Goal: Book appointment/travel/reservation

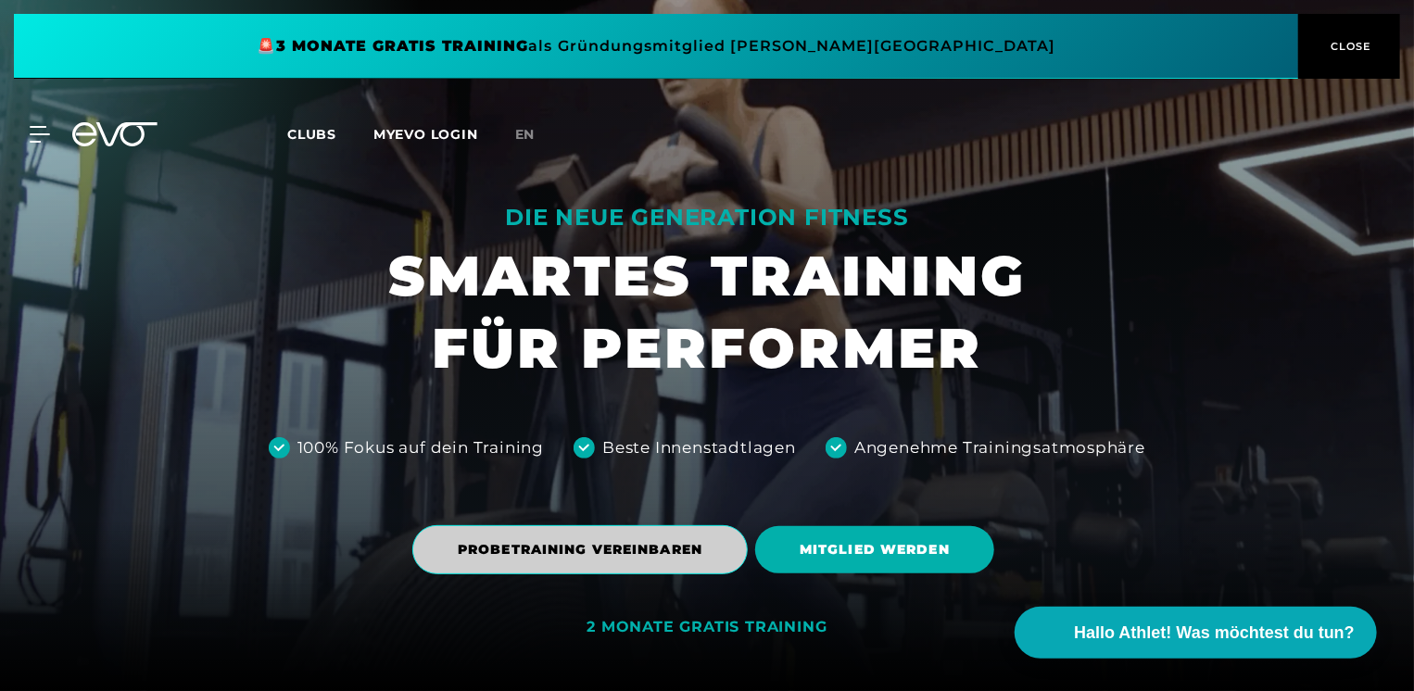
click at [678, 547] on span "PROBETRAINING VEREINBAREN" at bounding box center [580, 549] width 245 height 19
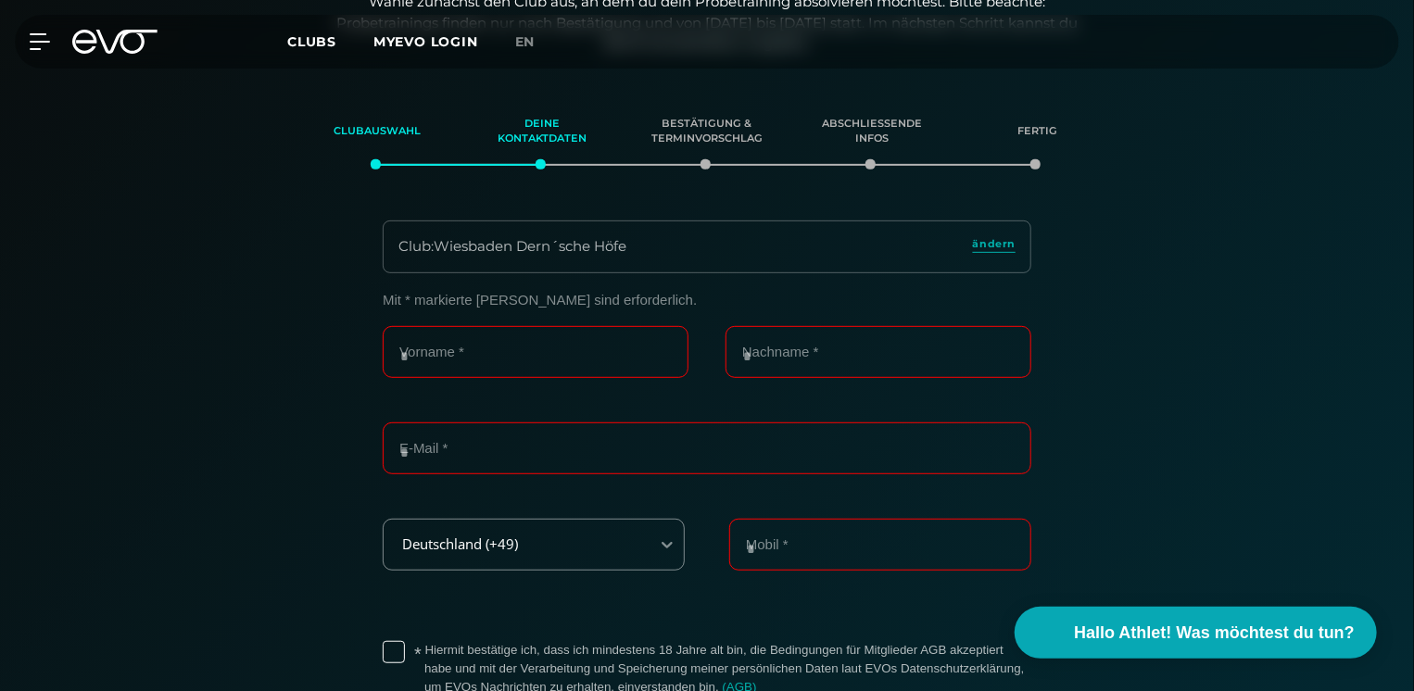
scroll to position [318, 0]
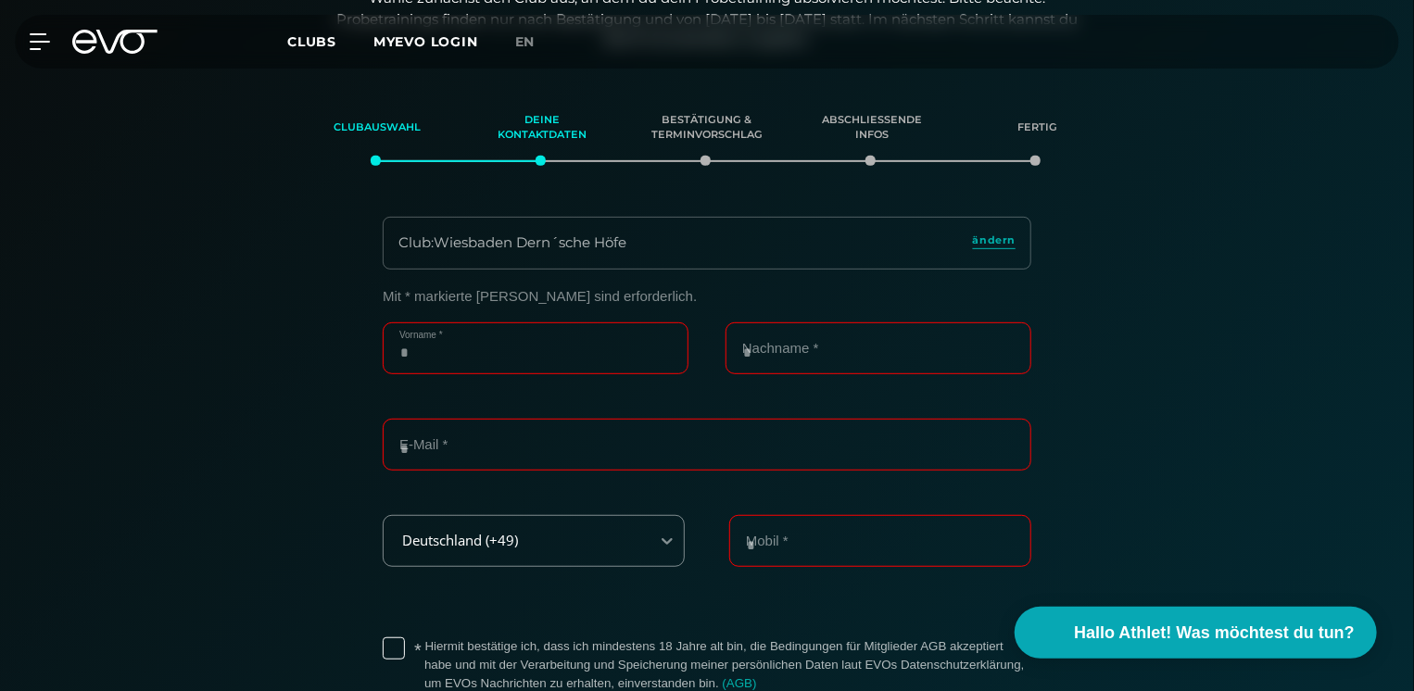
click at [526, 347] on input "Vorname *" at bounding box center [536, 349] width 306 height 52
type input "*******"
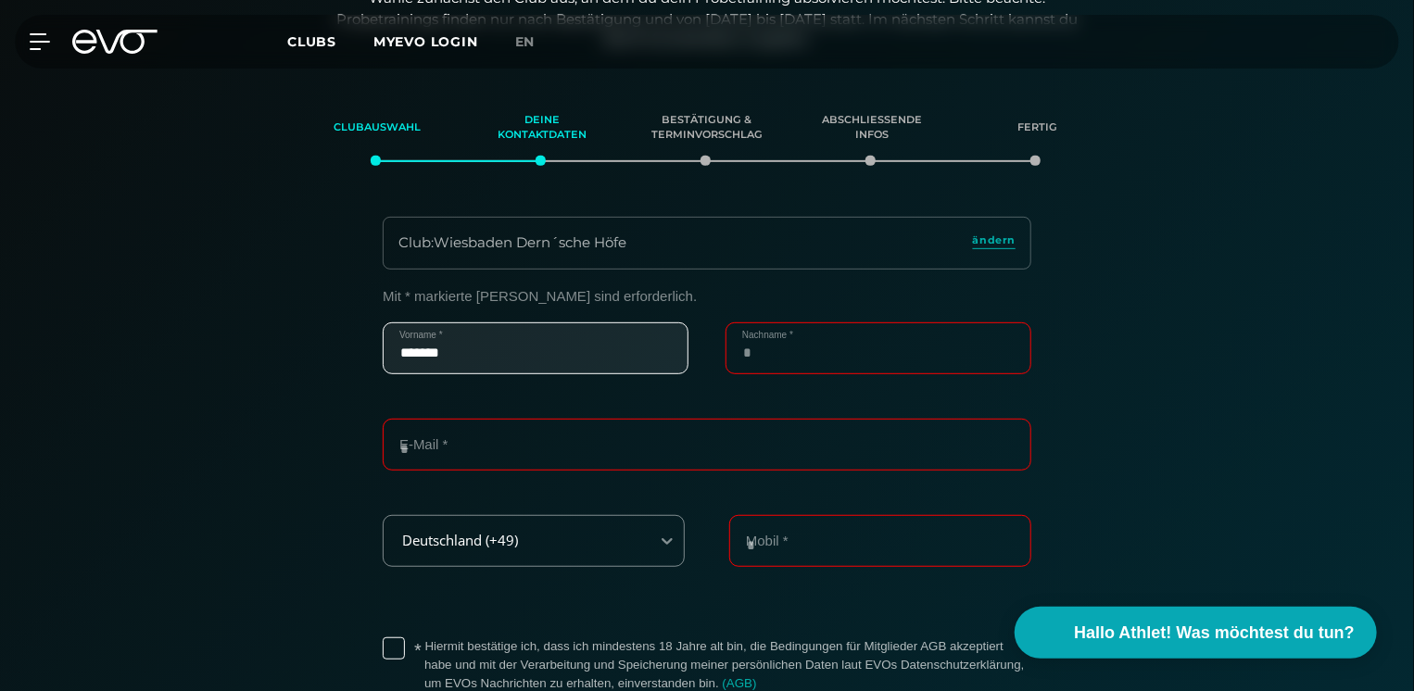
type input "********"
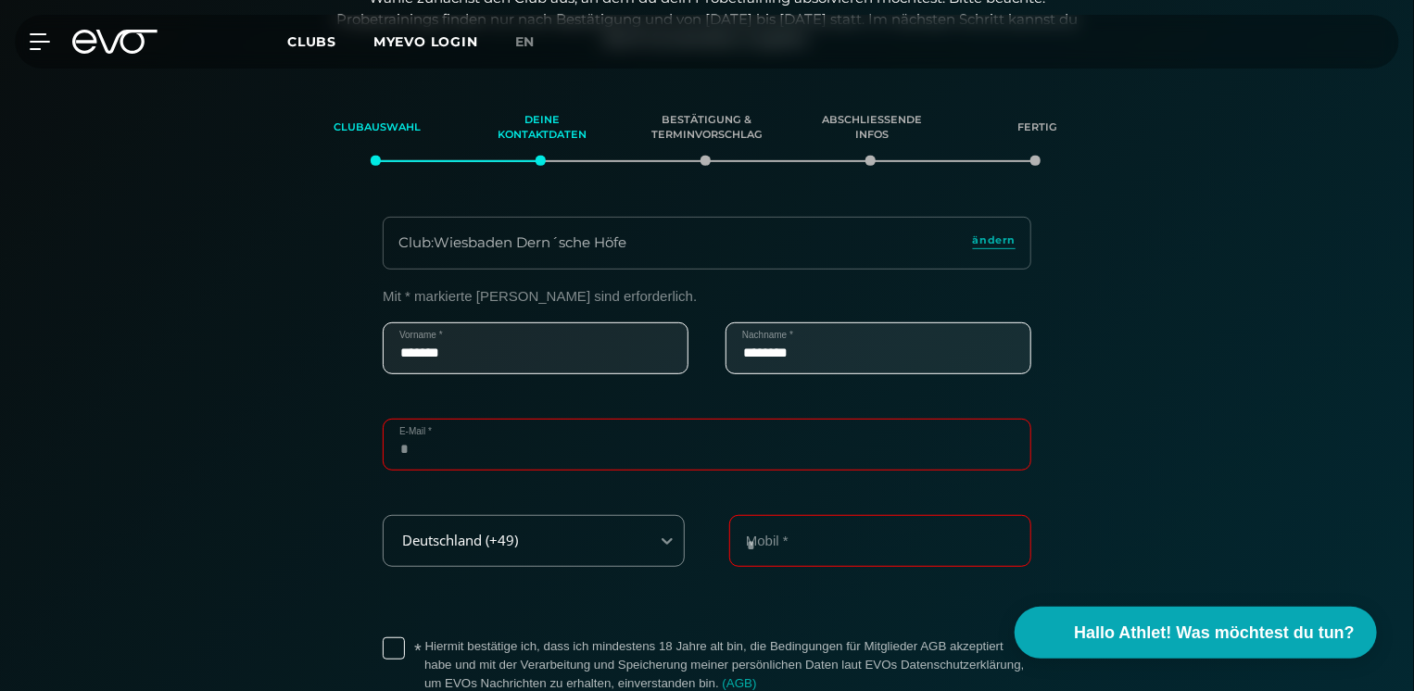
type input "**********"
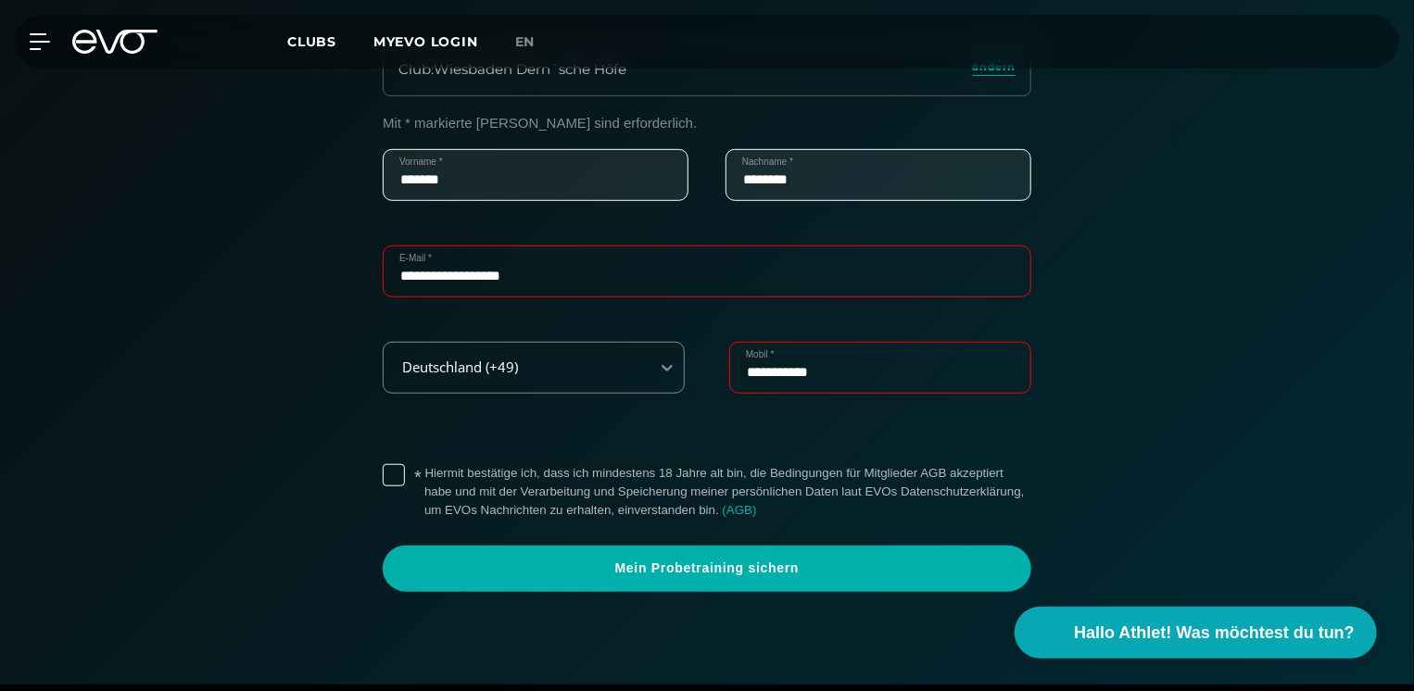
scroll to position [503, 0]
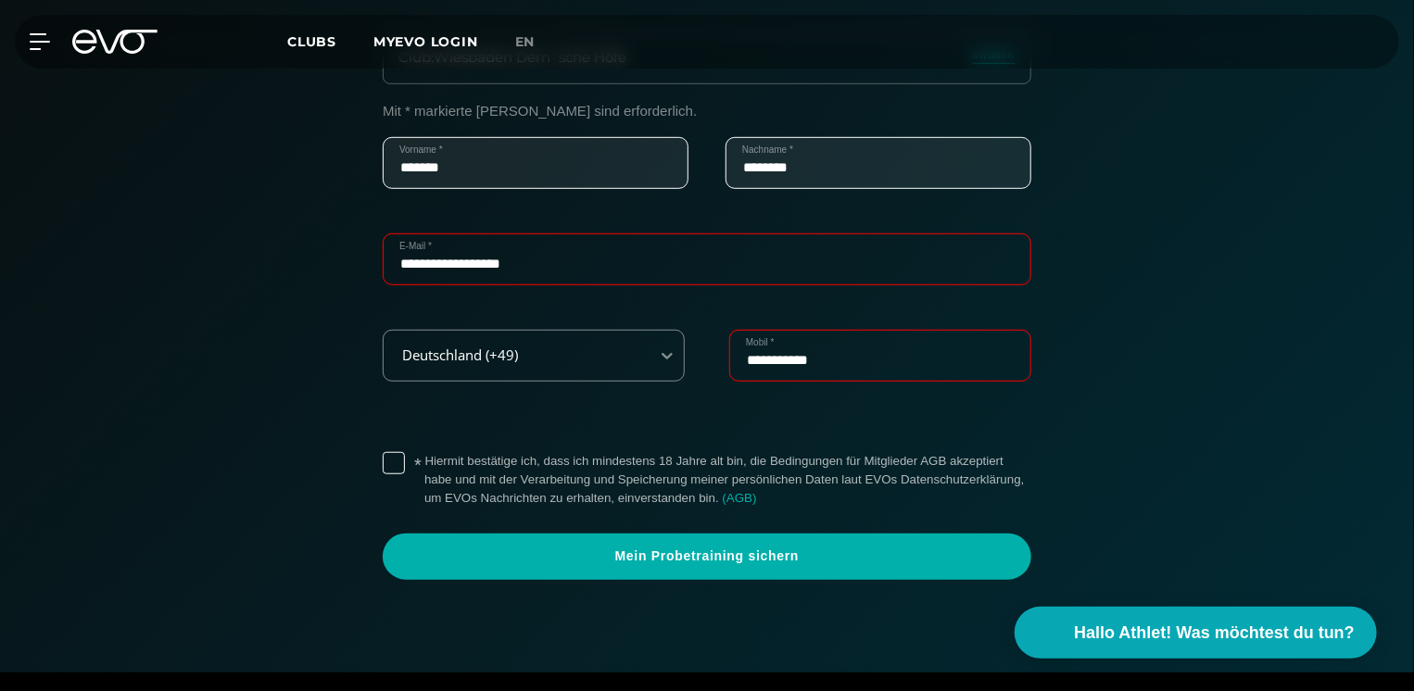
click at [424, 458] on label "* Hiermit bestätige ich, dass ich mindestens 18 Jahre alt bin, die Bedingungen …" at bounding box center [727, 480] width 607 height 56
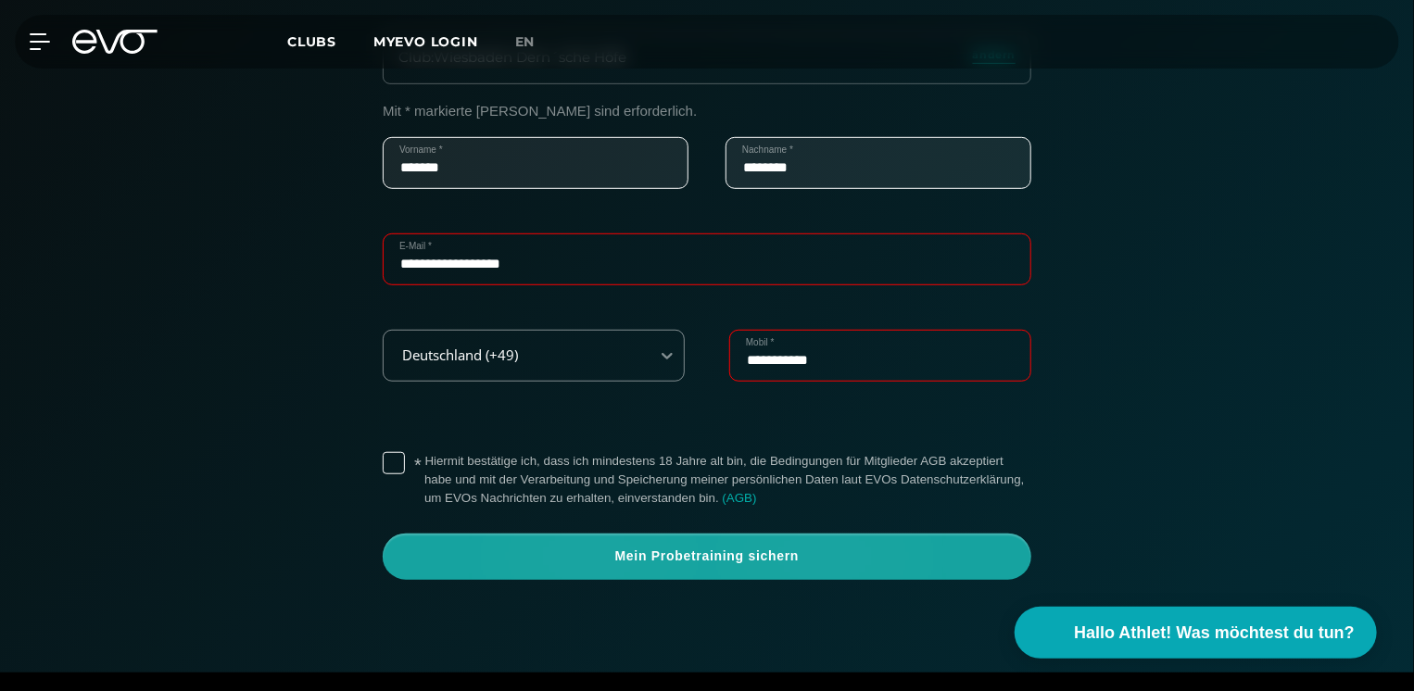
click at [778, 562] on span "Mein Probetraining sichern" at bounding box center [707, 557] width 560 height 19
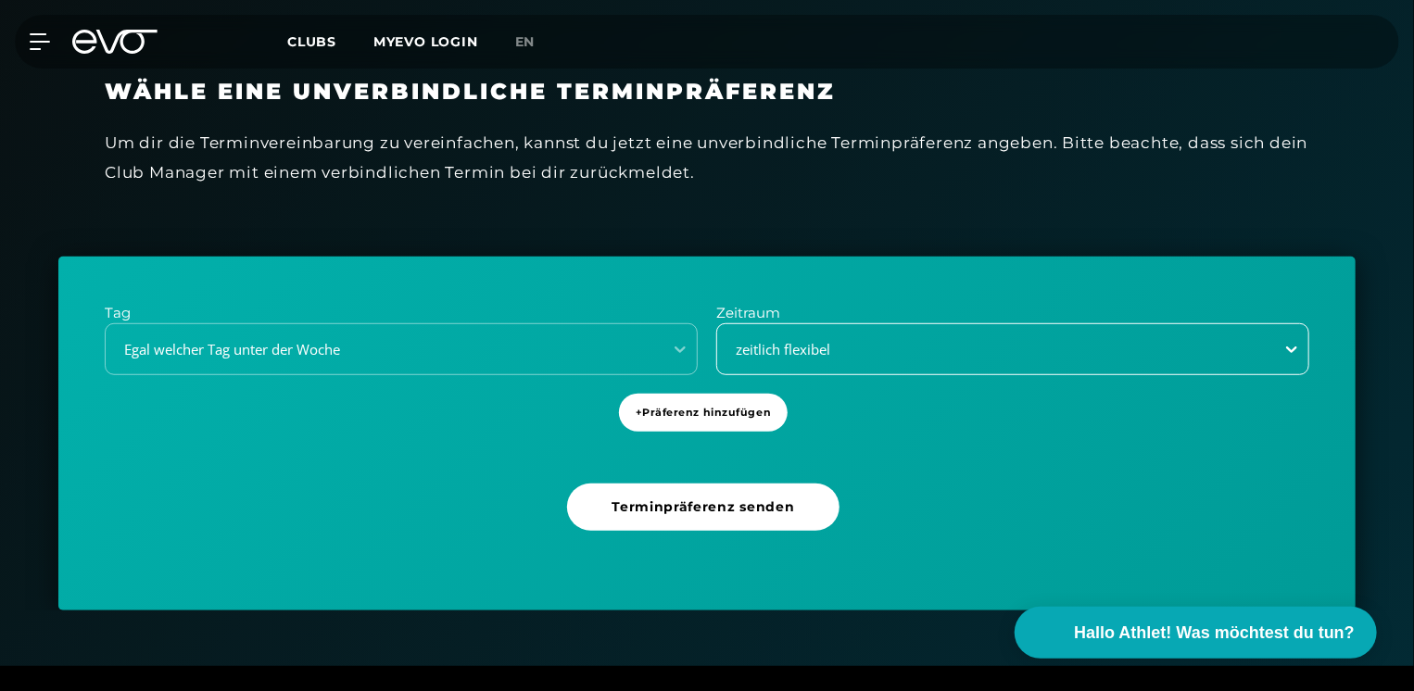
click at [1294, 353] on icon at bounding box center [1292, 349] width 19 height 19
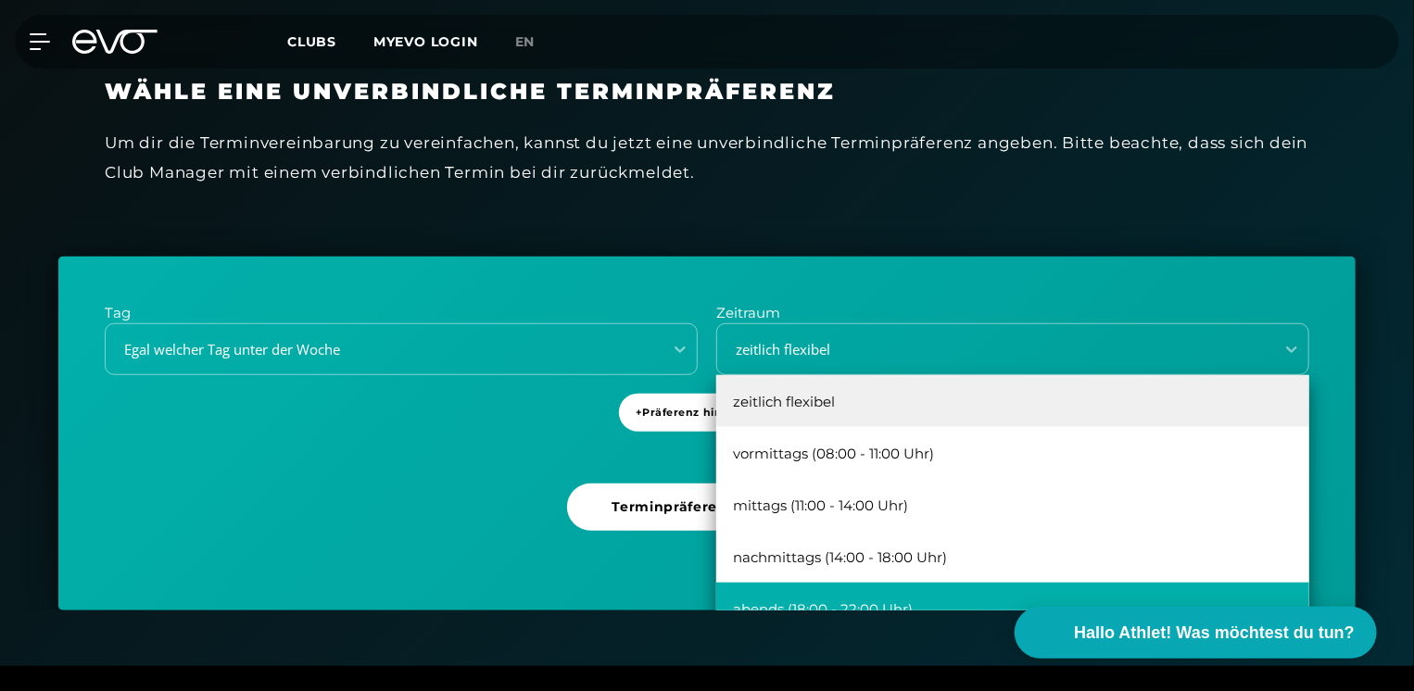
click at [880, 599] on div "abends (18:00 - 22:00 Uhr)" at bounding box center [1012, 609] width 593 height 52
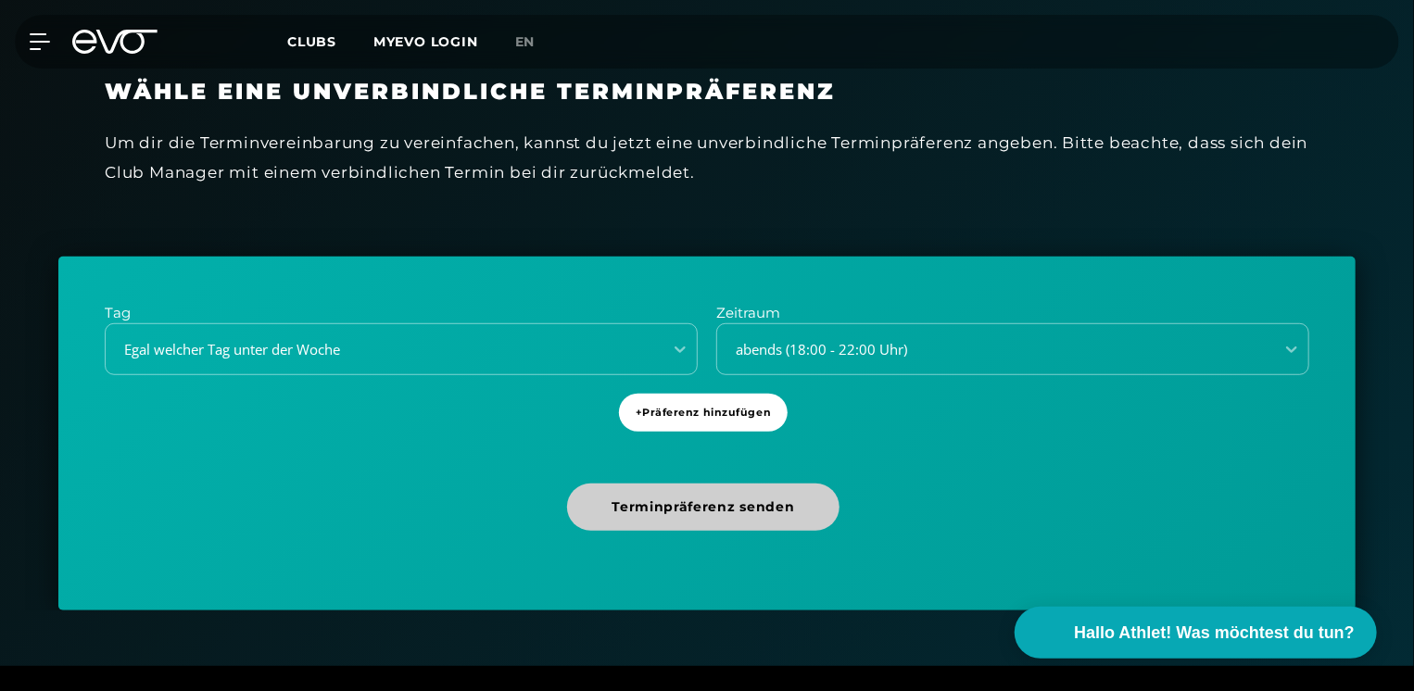
click at [765, 510] on span "Terminpräferenz senden" at bounding box center [703, 507] width 183 height 19
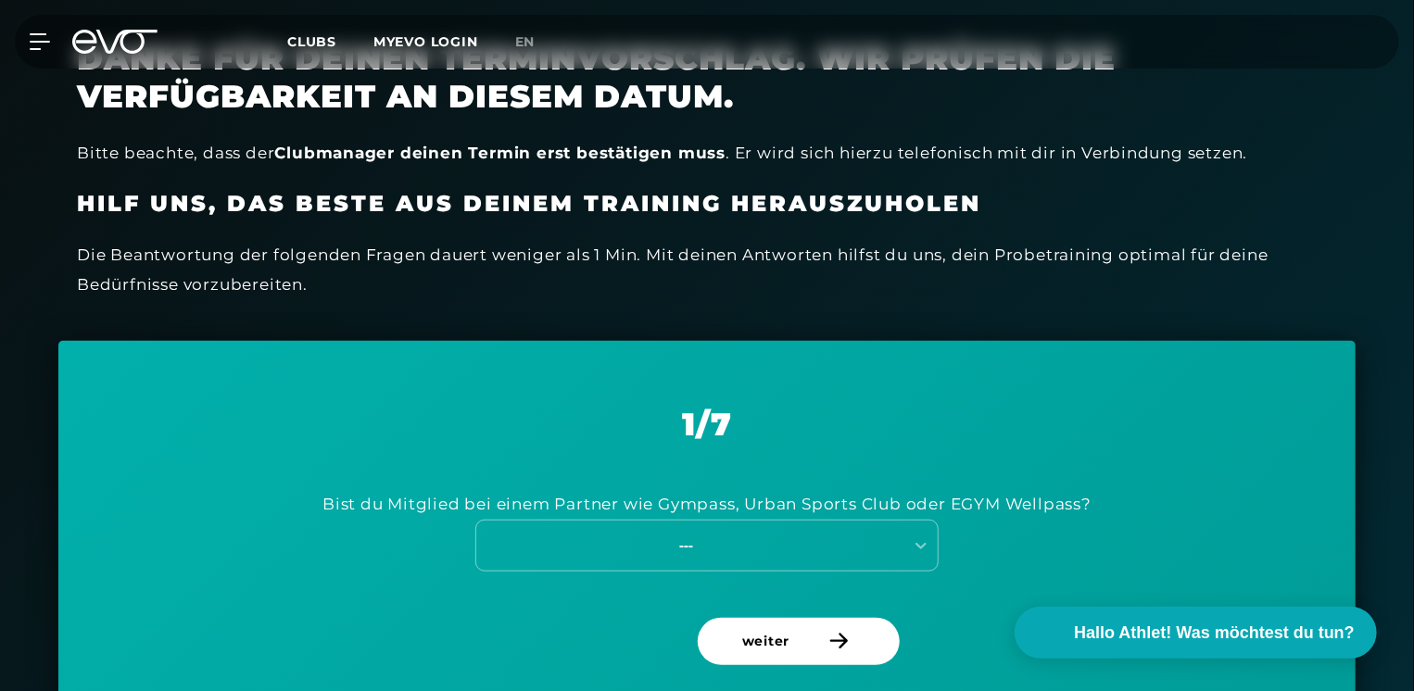
scroll to position [596, 0]
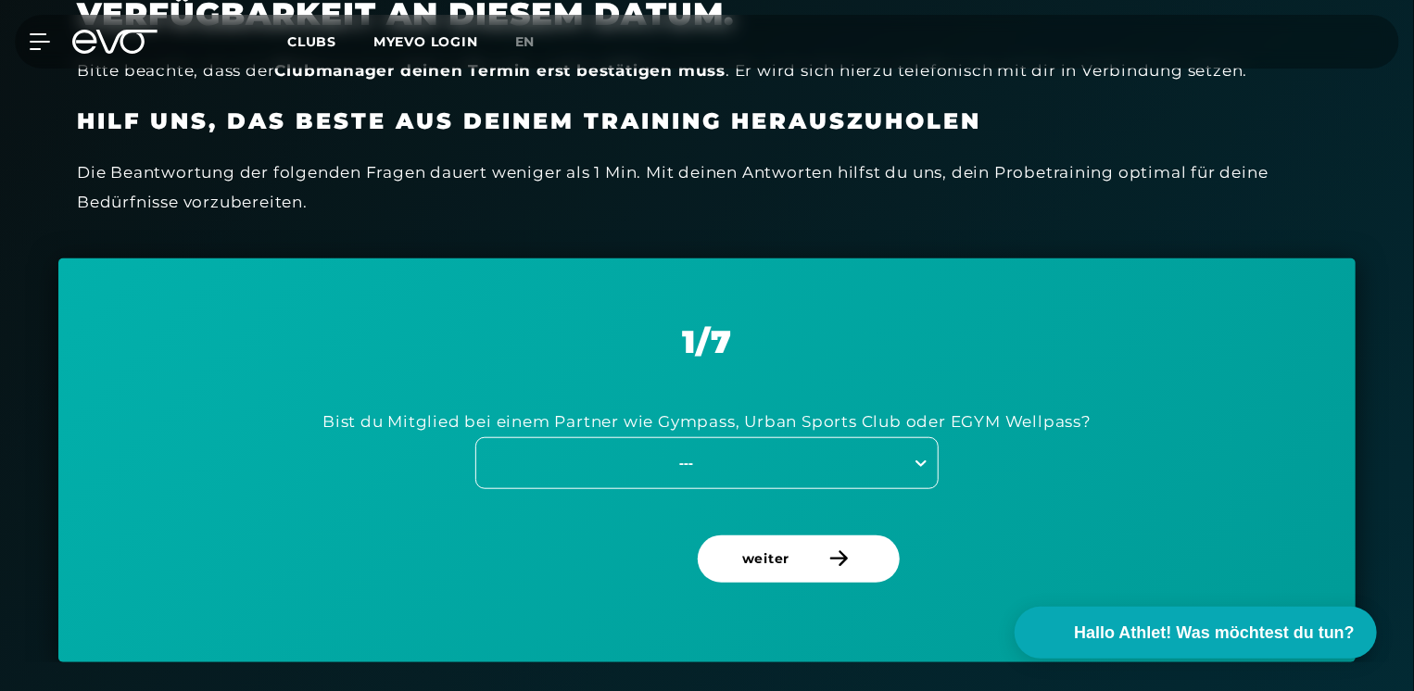
click at [930, 462] on icon at bounding box center [921, 463] width 19 height 19
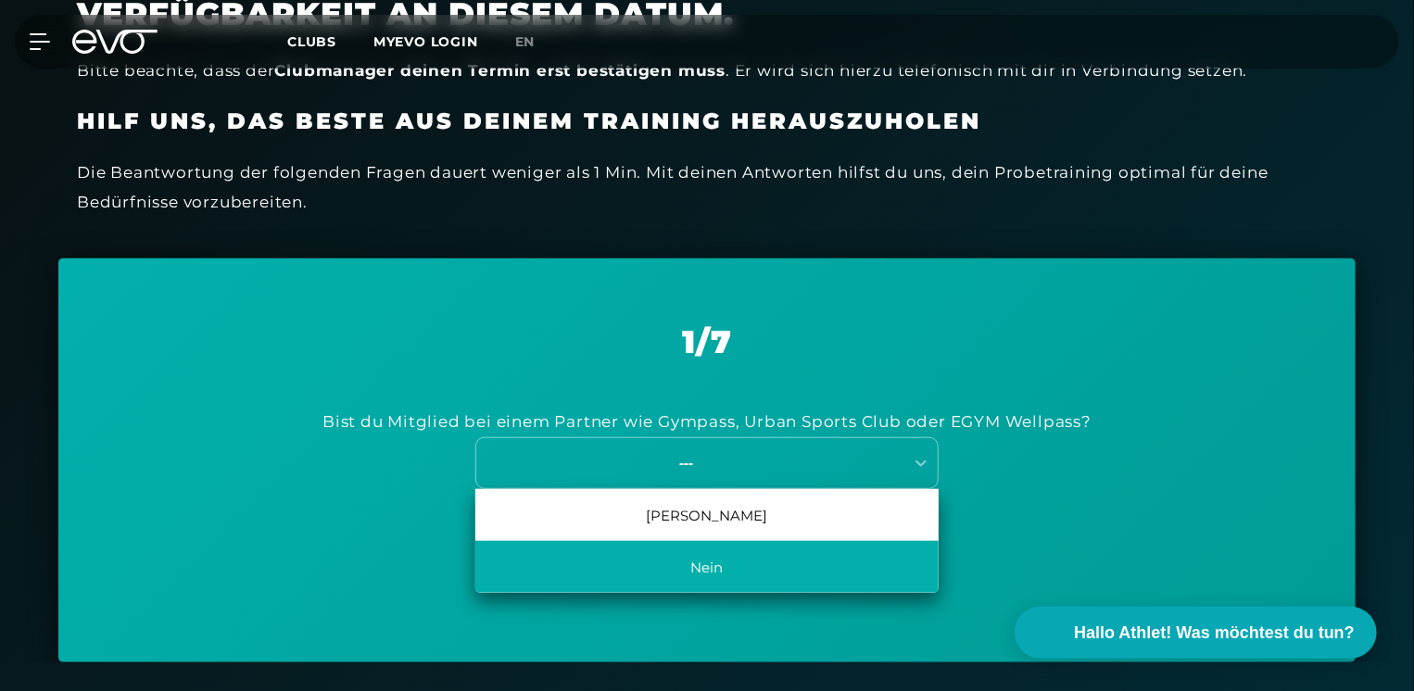
click at [818, 572] on div "Nein" at bounding box center [706, 567] width 463 height 52
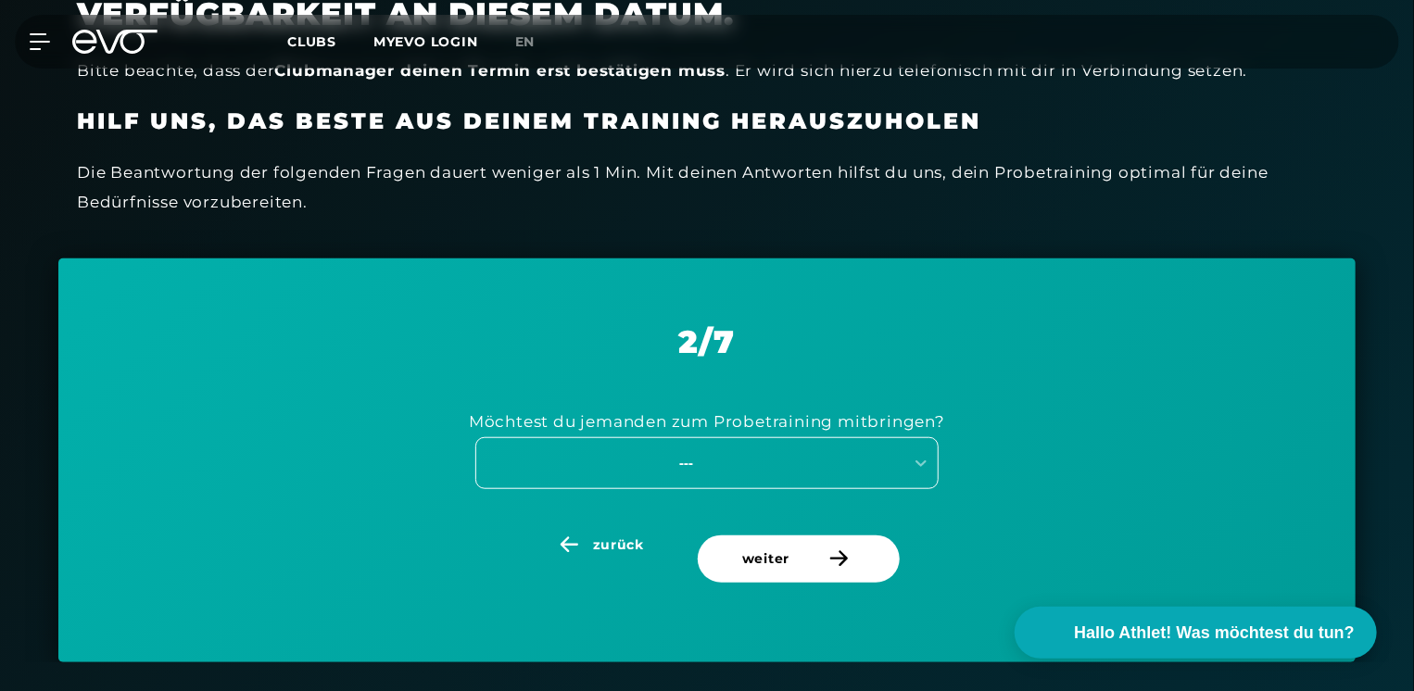
click at [914, 443] on div at bounding box center [921, 463] width 34 height 50
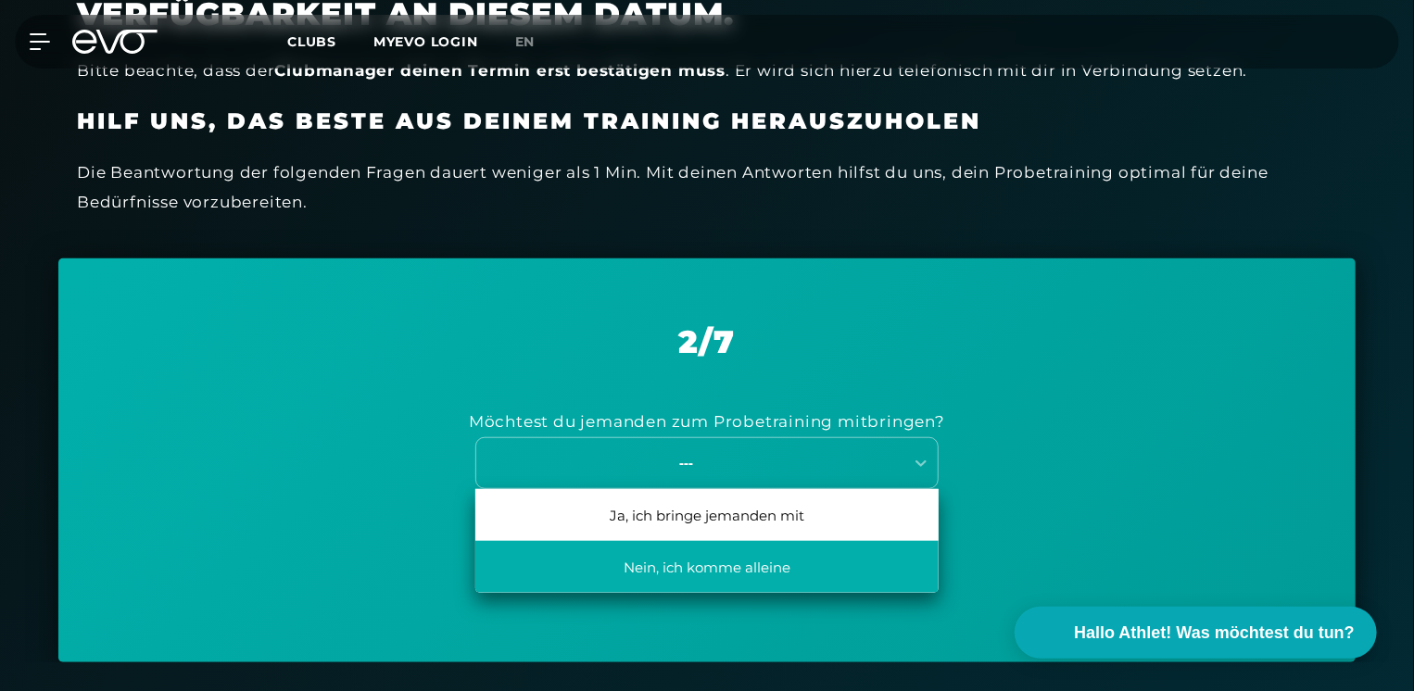
click at [826, 566] on div "Nein, ich komme alleine" at bounding box center [706, 567] width 463 height 52
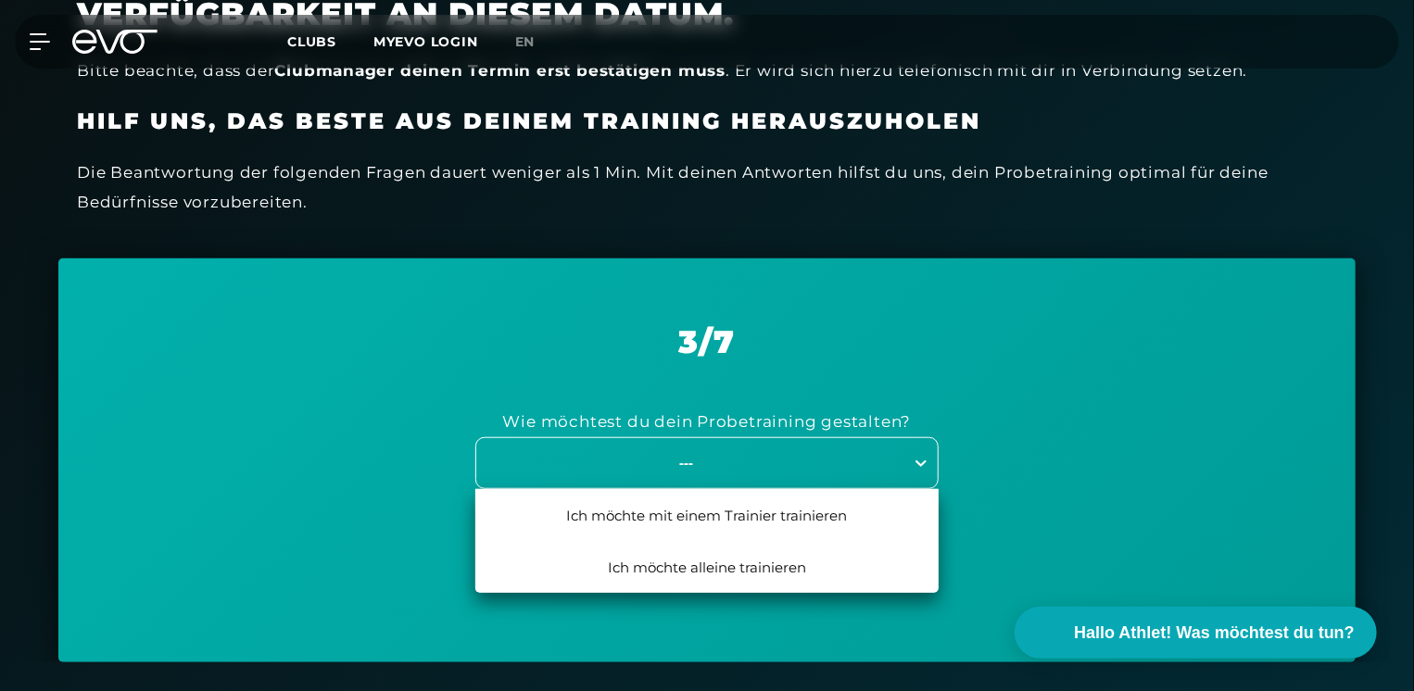
click at [916, 462] on icon at bounding box center [921, 464] width 11 height 6
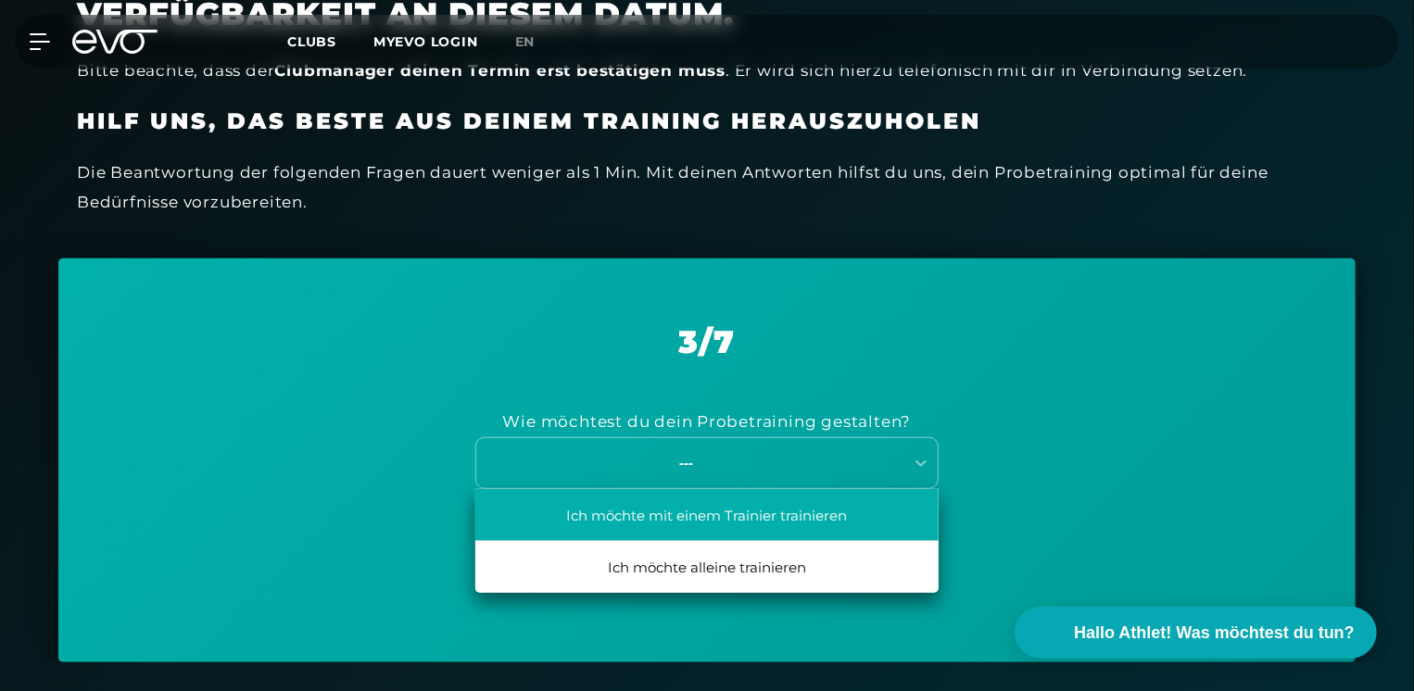
click at [880, 510] on div "Ich möchte mit einem Trainier trainieren" at bounding box center [706, 515] width 463 height 52
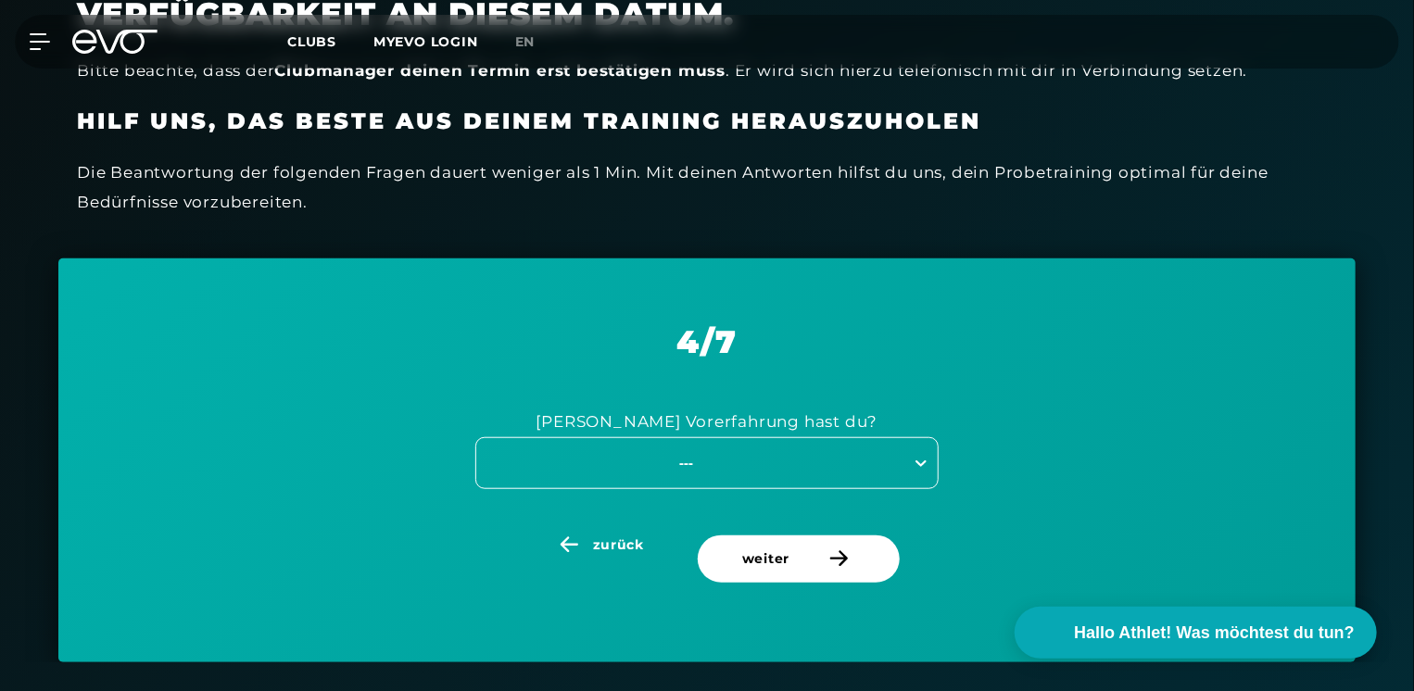
click at [916, 458] on icon at bounding box center [921, 463] width 19 height 19
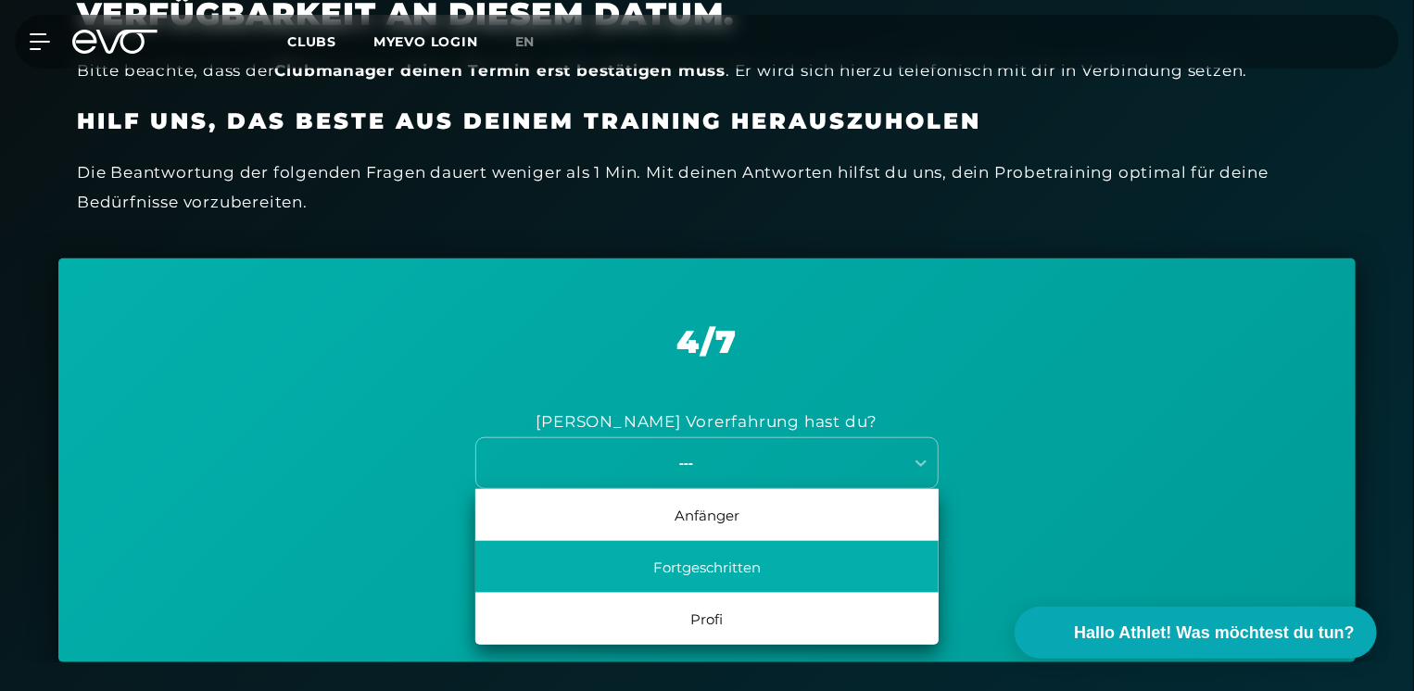
click at [832, 585] on div "Fortgeschritten" at bounding box center [706, 567] width 463 height 52
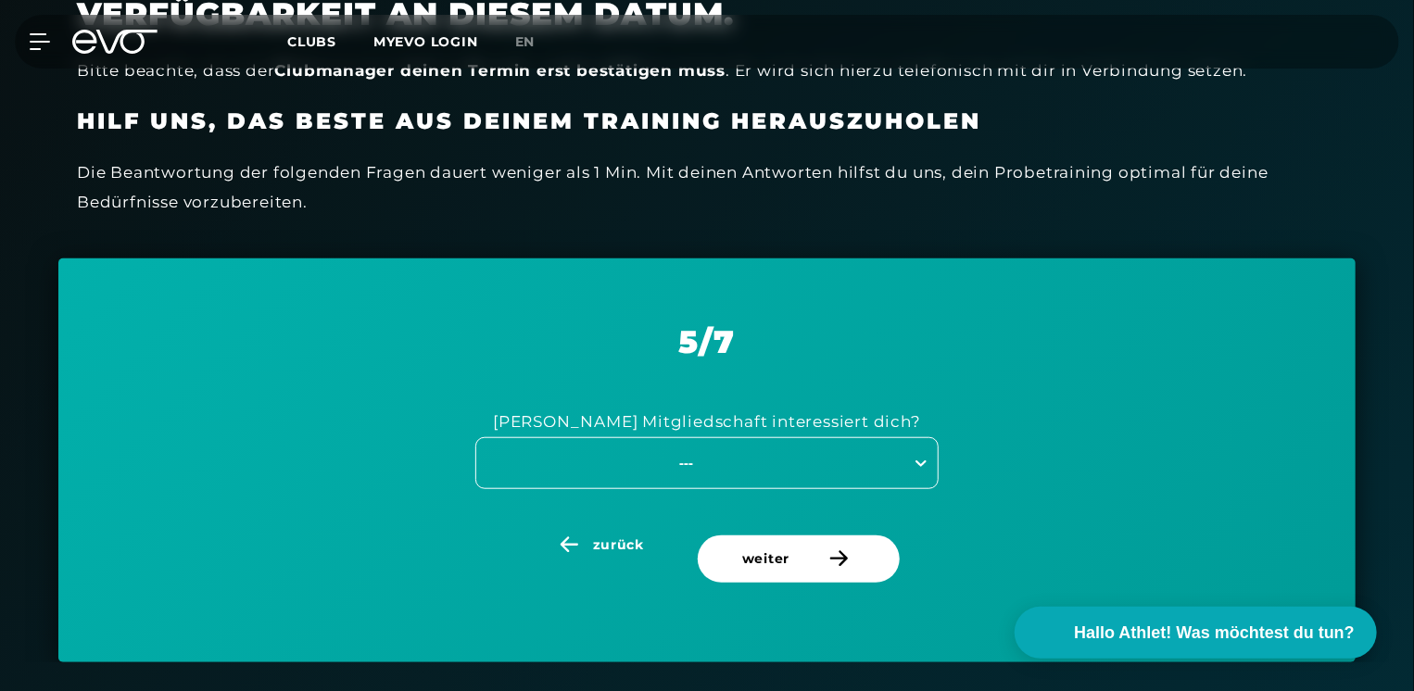
click at [931, 462] on div at bounding box center [921, 463] width 33 height 33
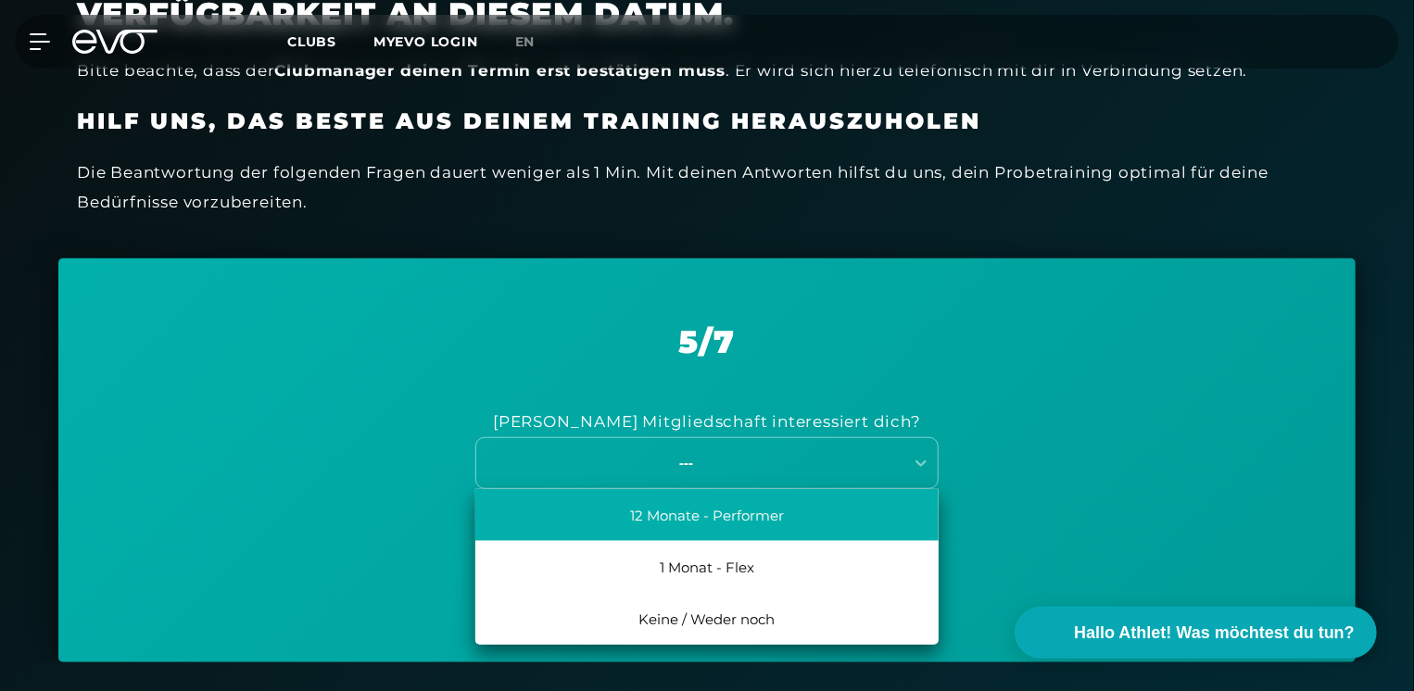
click at [900, 506] on div "12 Monate - Performer" at bounding box center [706, 515] width 463 height 52
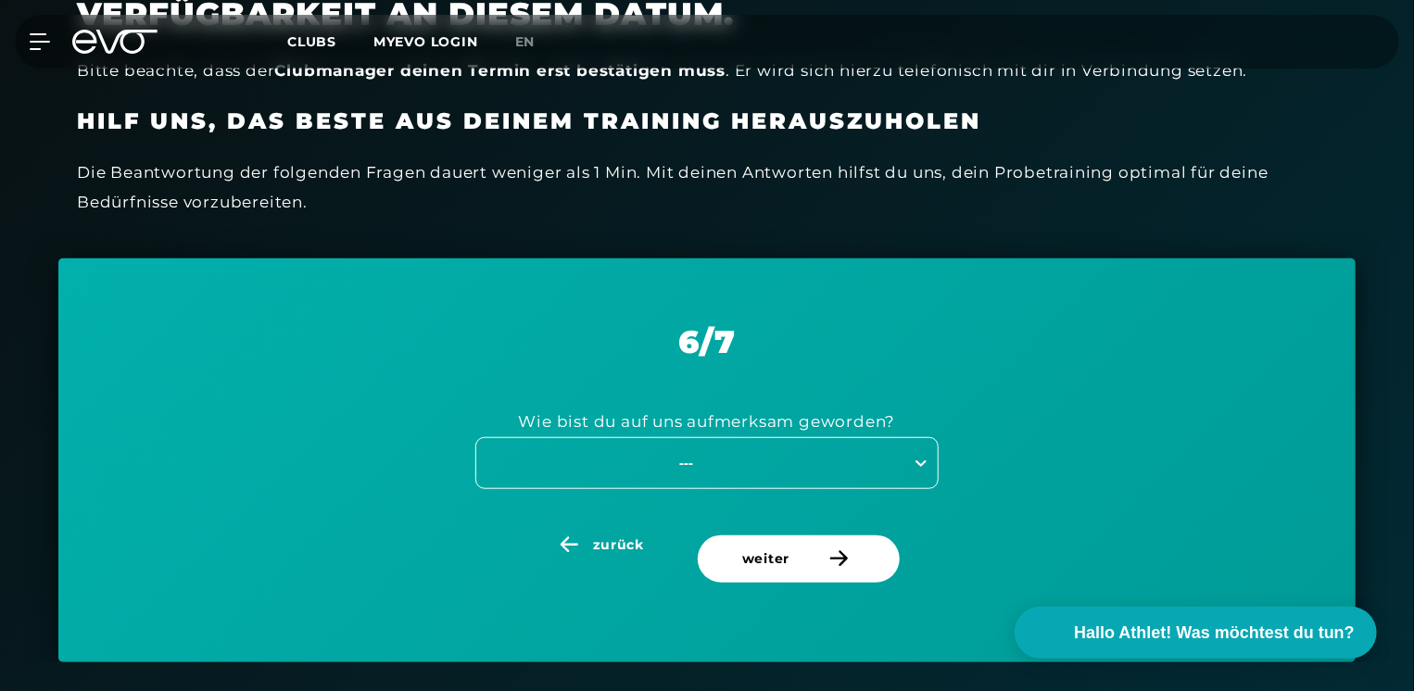
click at [928, 458] on div "---" at bounding box center [706, 463] width 463 height 52
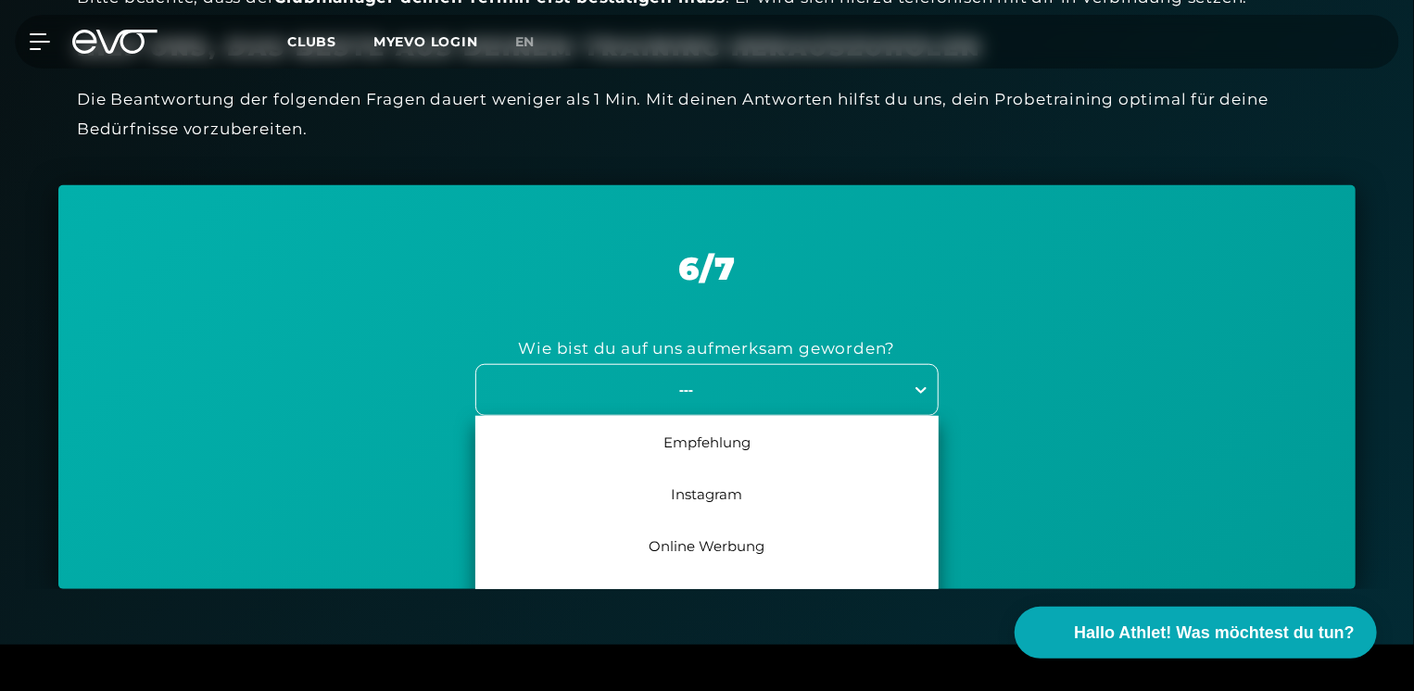
scroll to position [671, 0]
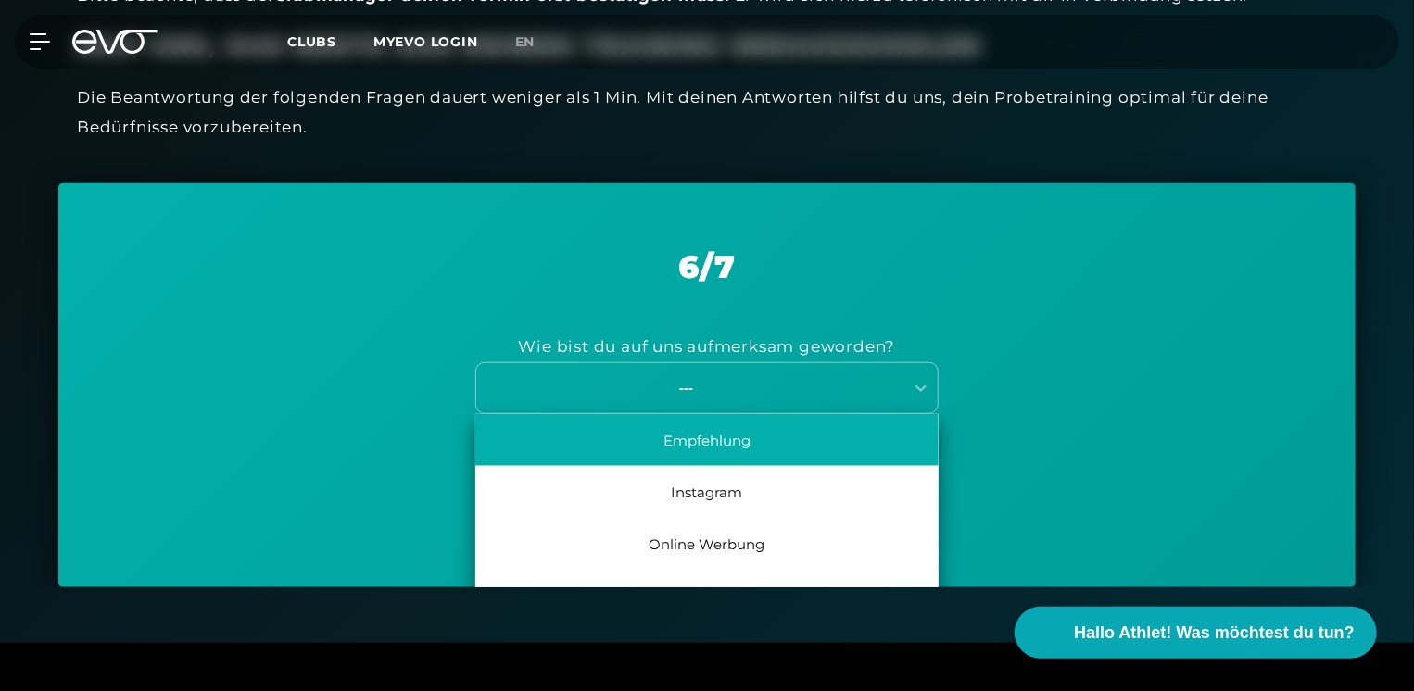
click at [869, 449] on div "Empfehlung" at bounding box center [706, 440] width 463 height 52
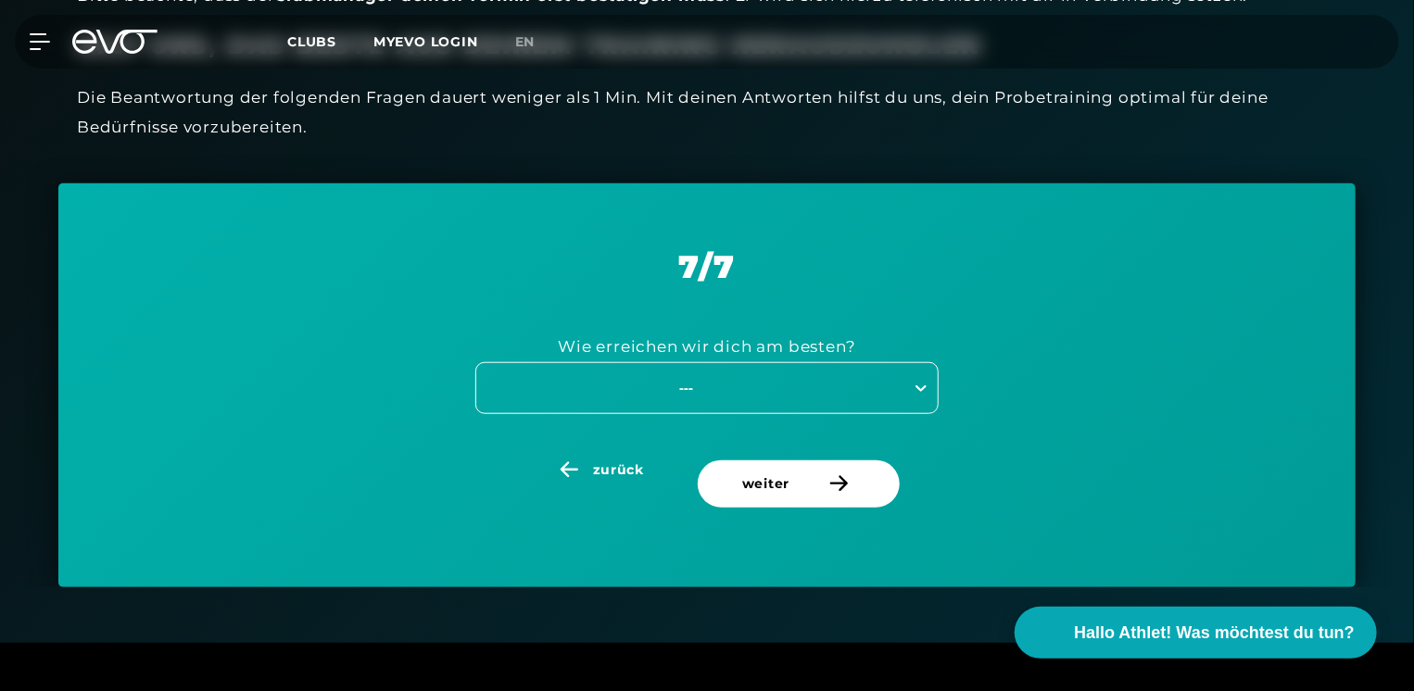
click at [918, 389] on icon at bounding box center [921, 388] width 19 height 19
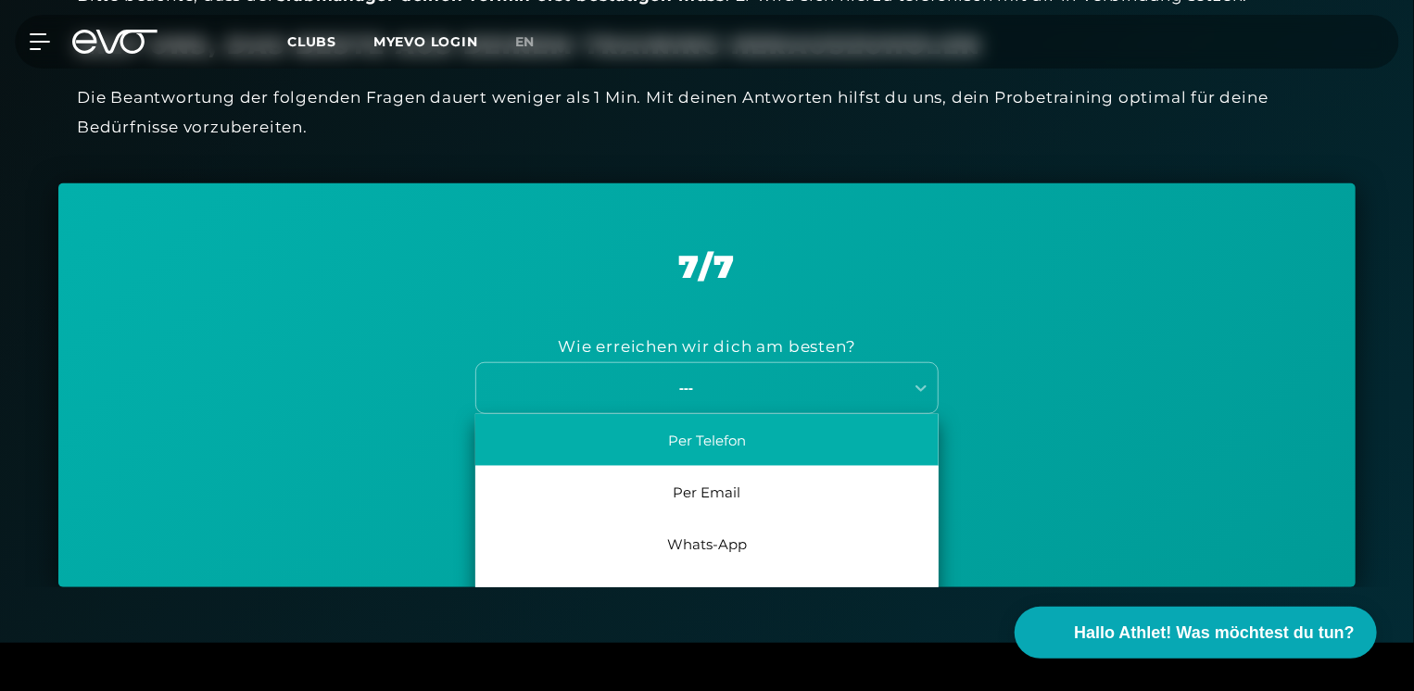
click at [827, 447] on div "Per Telefon" at bounding box center [706, 440] width 463 height 52
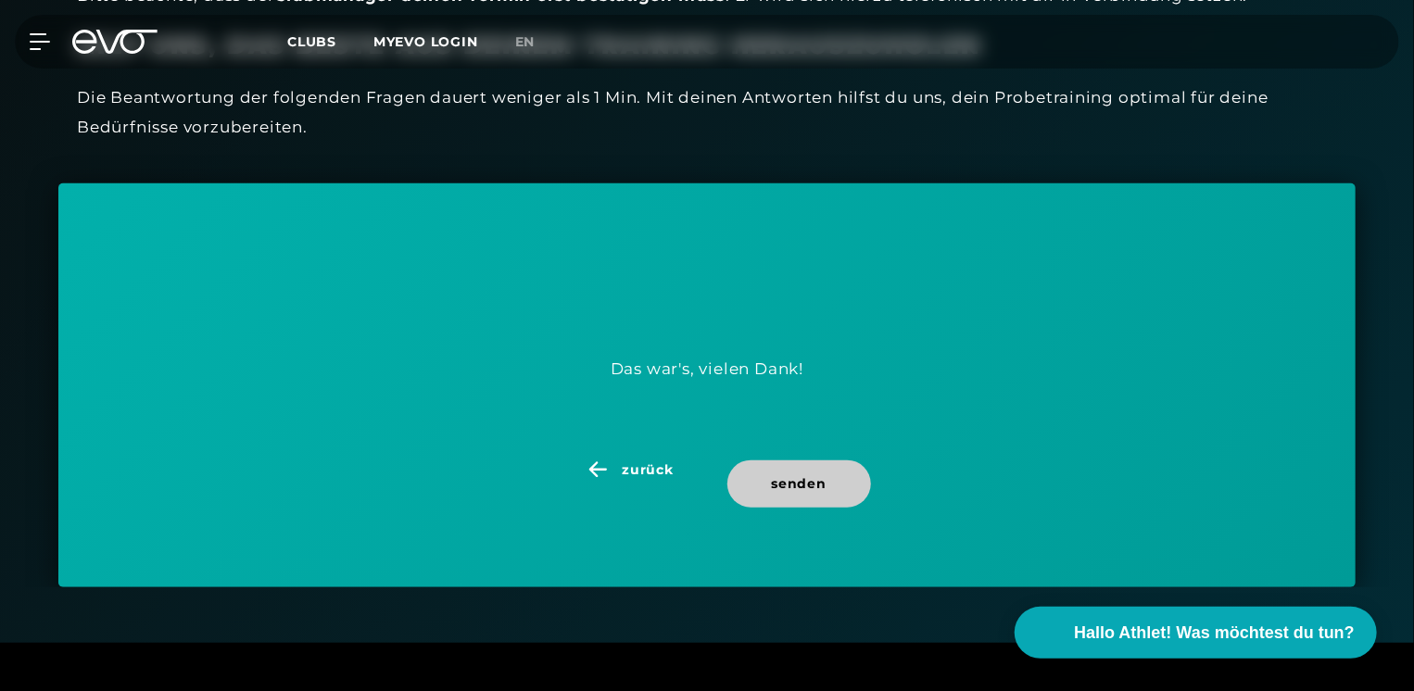
click at [812, 491] on span "senden" at bounding box center [799, 484] width 55 height 19
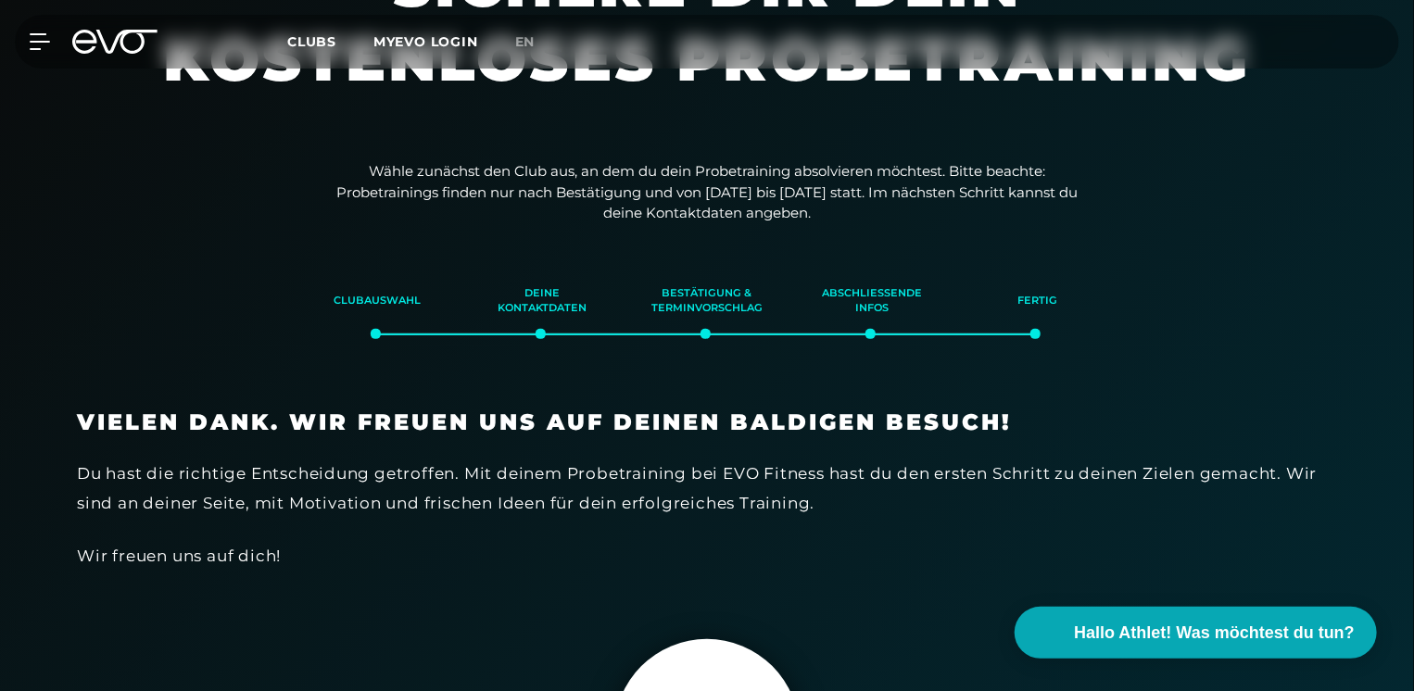
scroll to position [40, 0]
